Goal: Task Accomplishment & Management: Complete application form

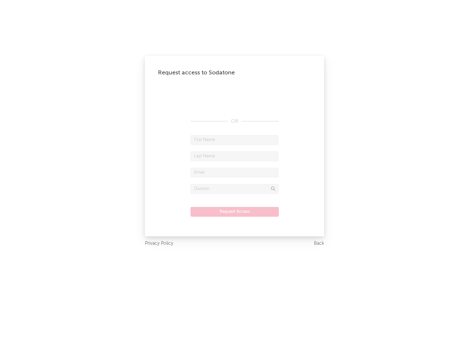
click at [235, 140] on input "text" at bounding box center [235, 140] width 88 height 10
type input "[PERSON_NAME]"
click at [235, 156] on input "text" at bounding box center [235, 156] width 88 height 10
type input "[PERSON_NAME]"
click at [235, 172] on input "text" at bounding box center [235, 173] width 88 height 10
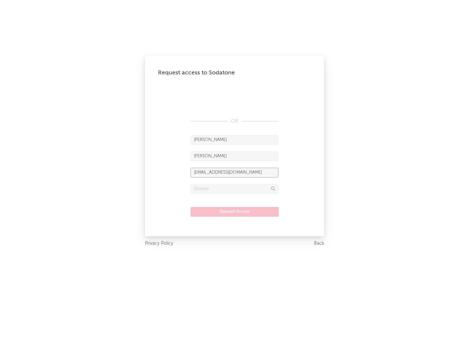
type input "[EMAIL_ADDRESS][DOMAIN_NAME]"
click at [235, 188] on input "text" at bounding box center [235, 189] width 88 height 10
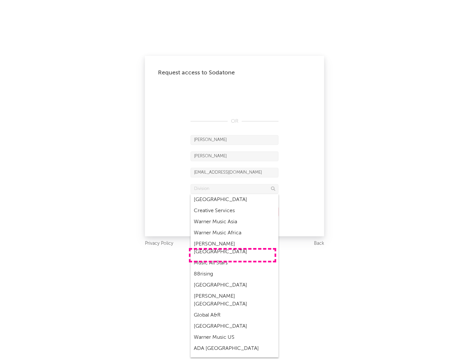
click at [233, 257] on div "Music All Stars" at bounding box center [235, 262] width 88 height 11
type input "Music All Stars"
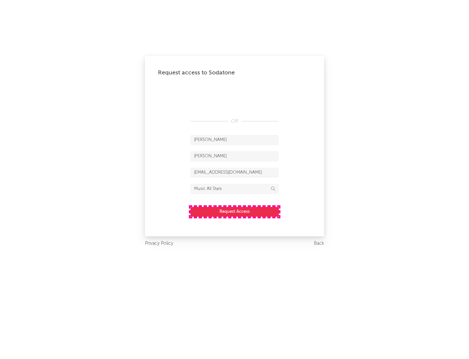
click at [235, 211] on button "Request Access" at bounding box center [235, 212] width 88 height 10
